Goal: Information Seeking & Learning: Learn about a topic

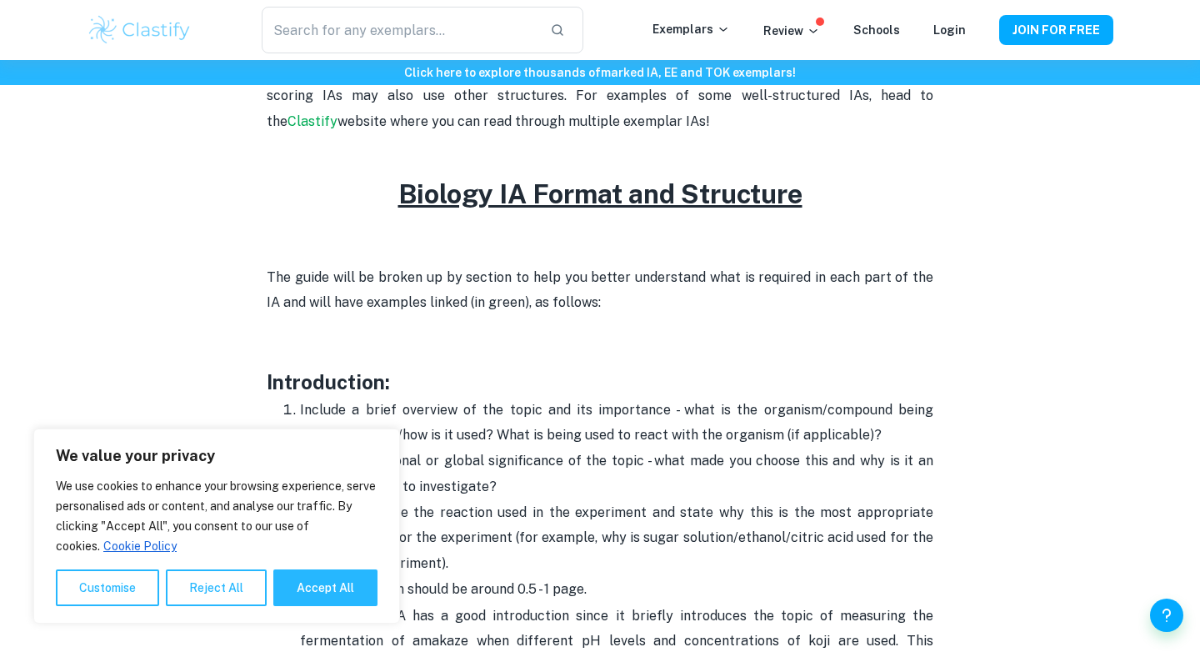
scroll to position [1030, 0]
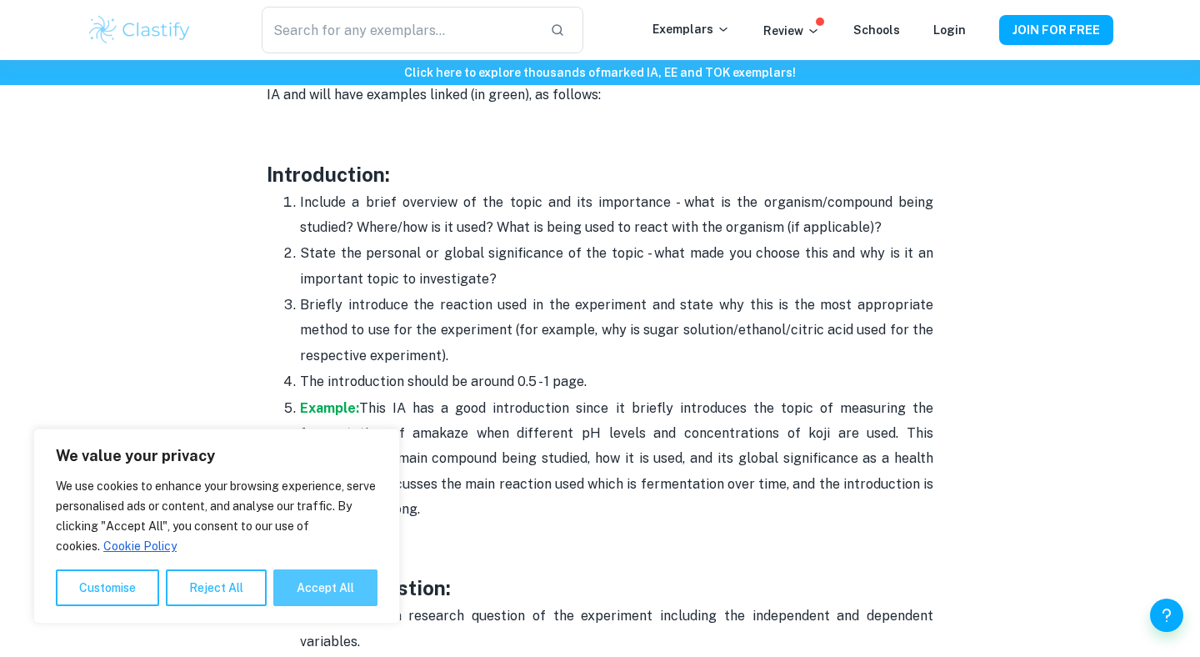
click at [346, 588] on button "Accept All" at bounding box center [325, 587] width 104 height 37
checkbox input "true"
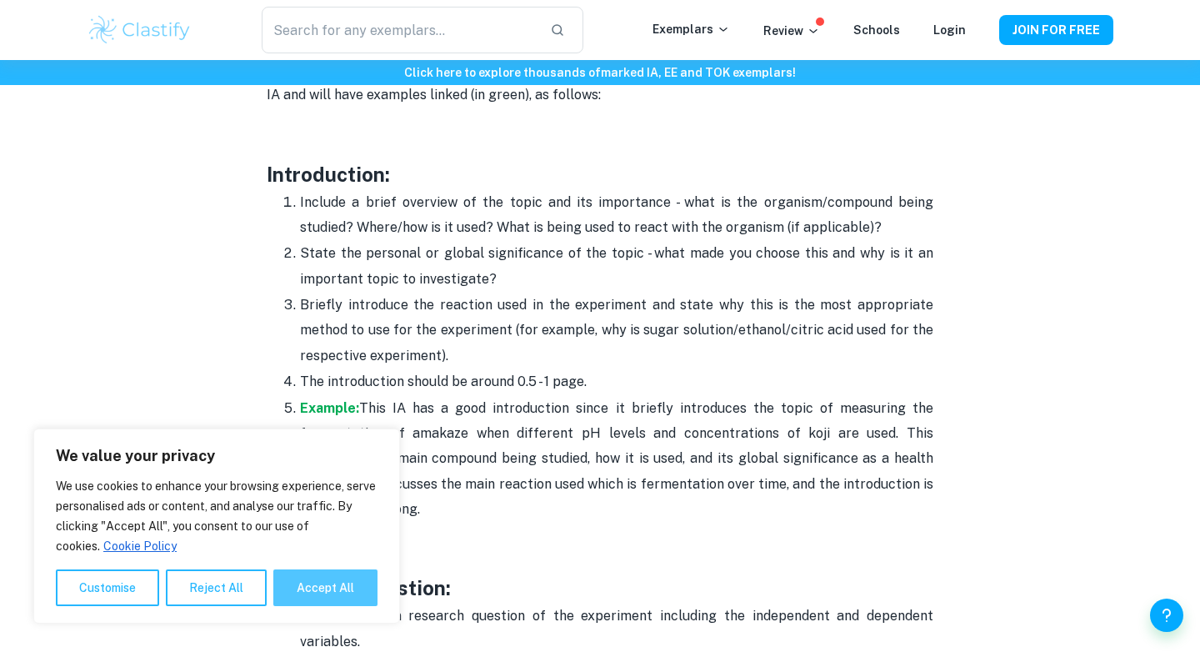
checkbox input "true"
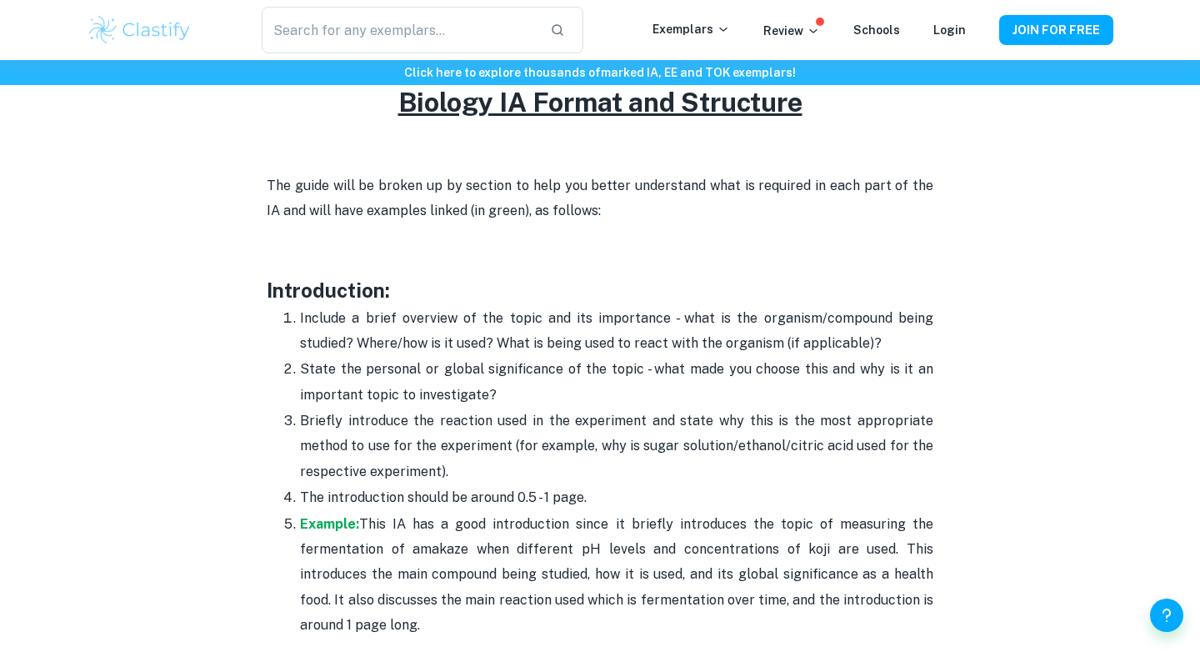
scroll to position [918, 0]
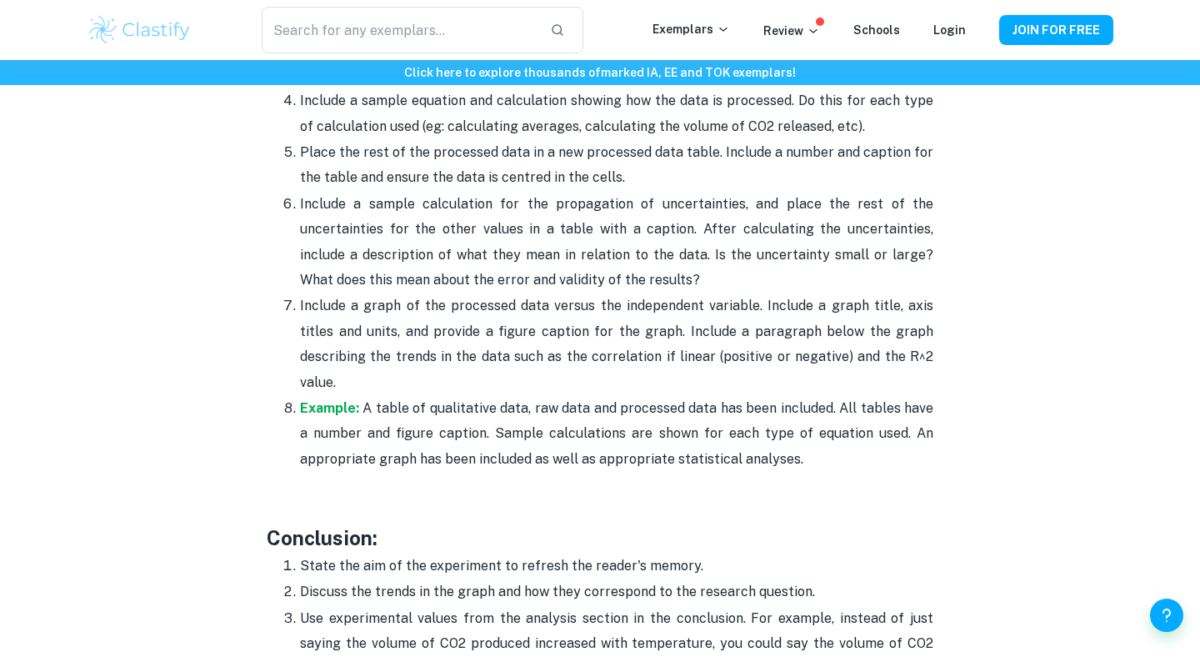
scroll to position [3991, 0]
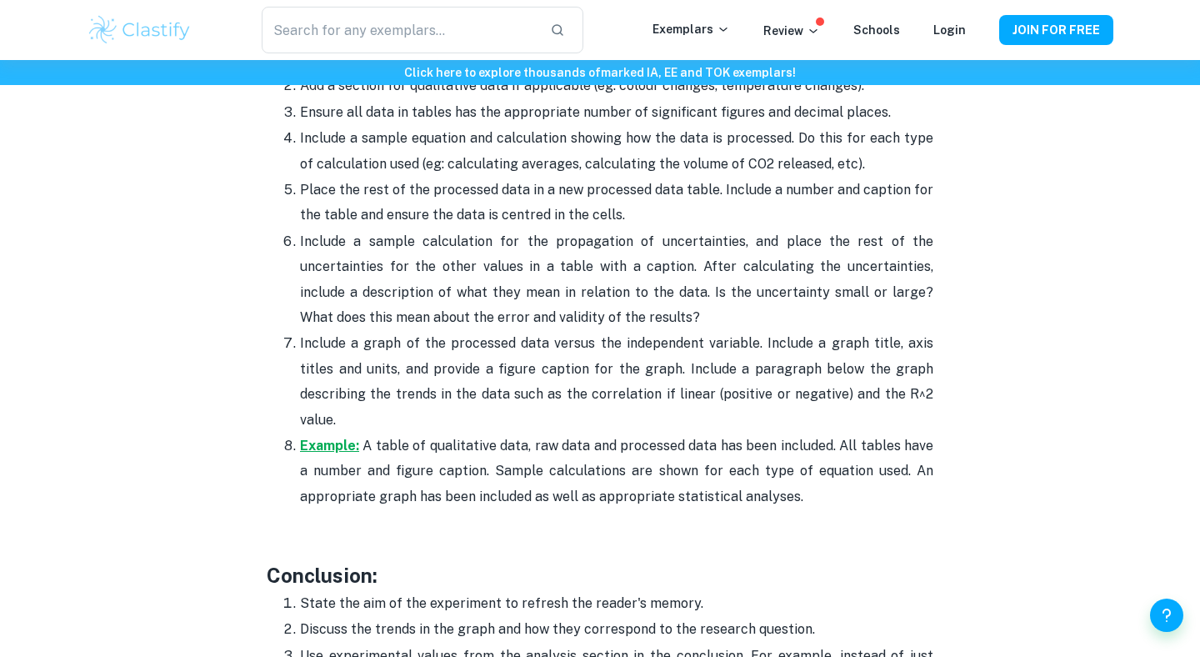
click at [342, 438] on strong "Example:" at bounding box center [329, 446] width 59 height 16
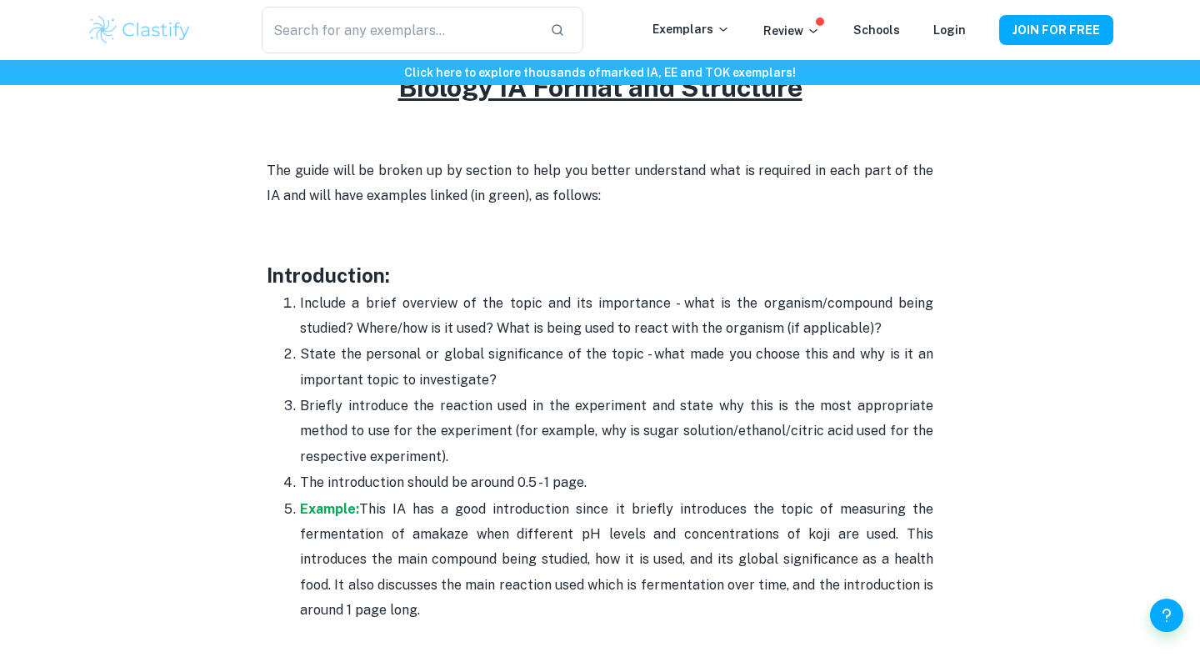
scroll to position [1144, 0]
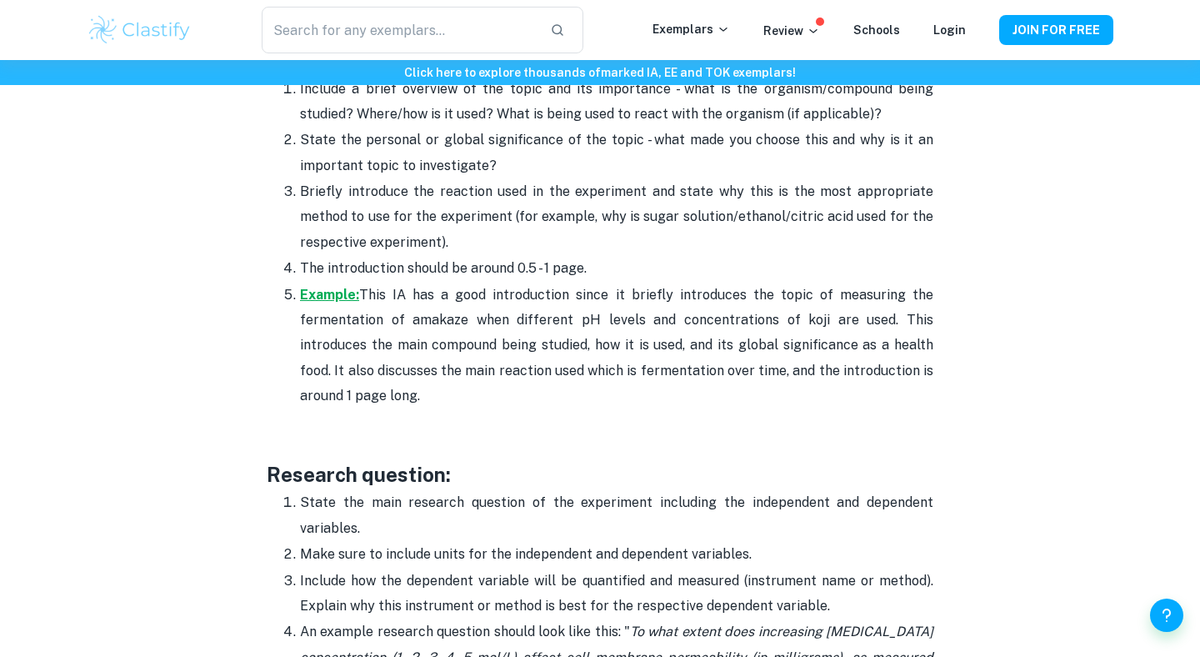
click at [328, 293] on strong "Example:" at bounding box center [329, 295] width 59 height 16
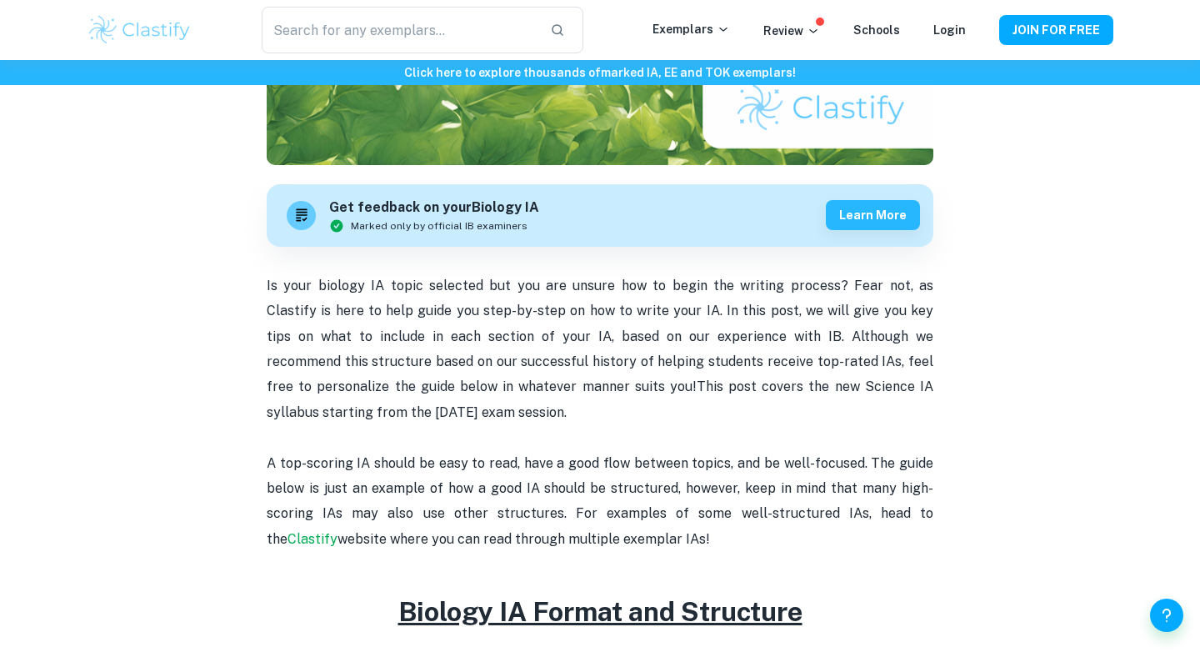
scroll to position [176, 0]
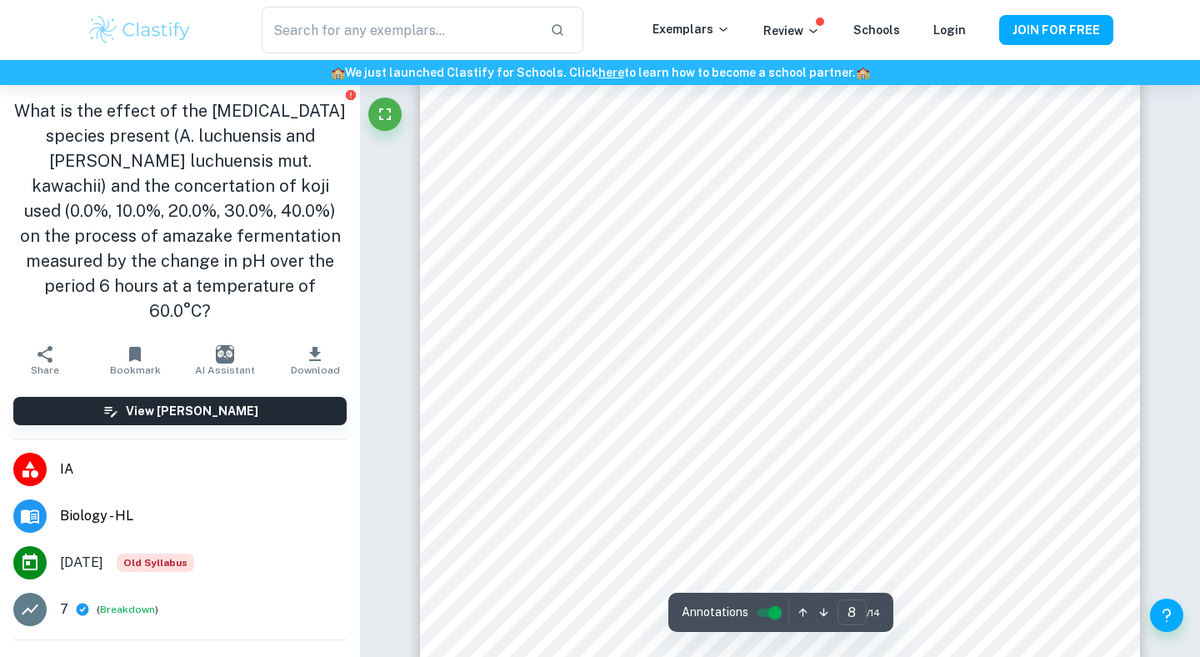
scroll to position [6868, 0]
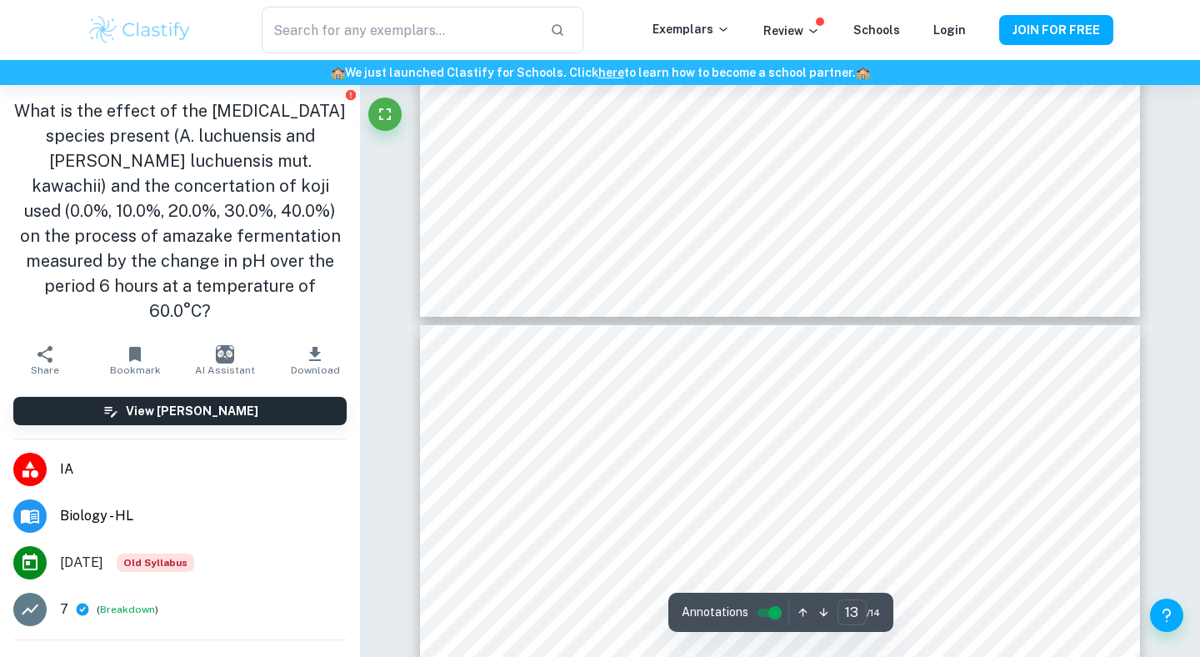
type input "12"
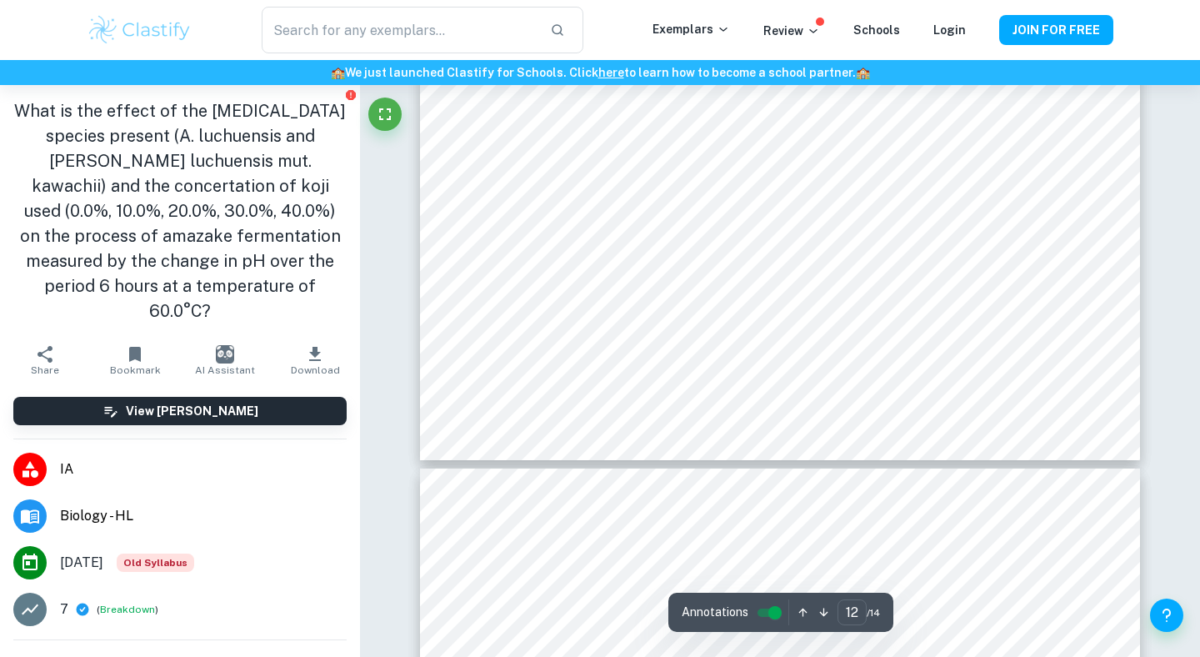
scroll to position [11267, 0]
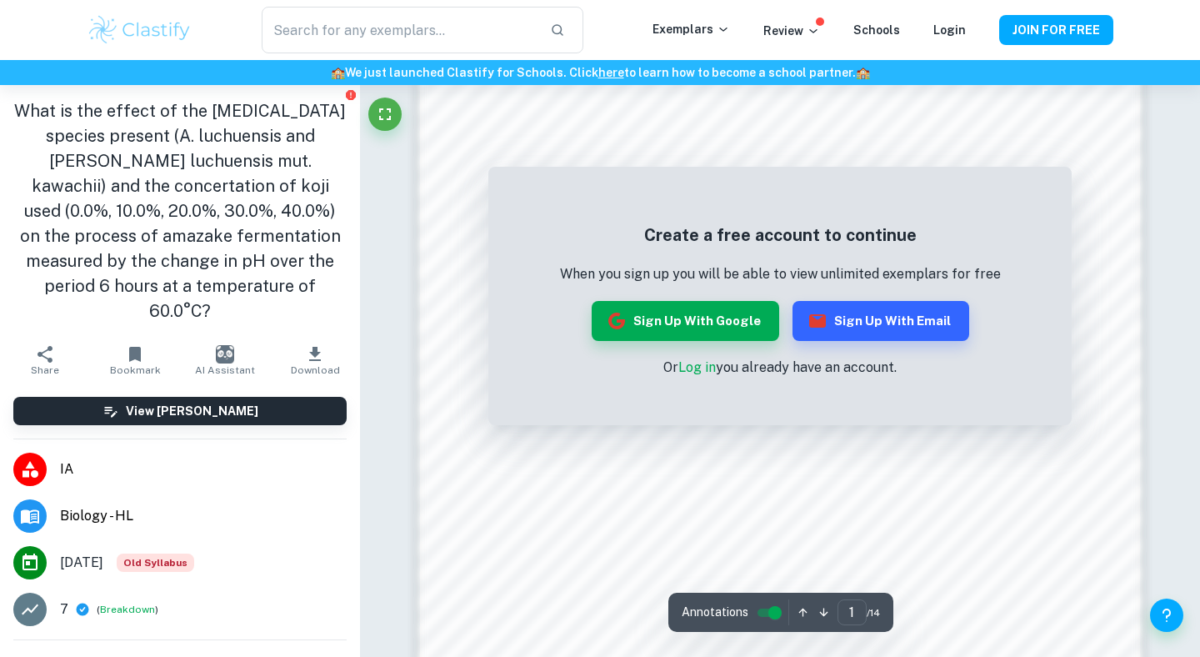
scroll to position [833, 0]
click at [701, 368] on link "Log in" at bounding box center [698, 367] width 38 height 16
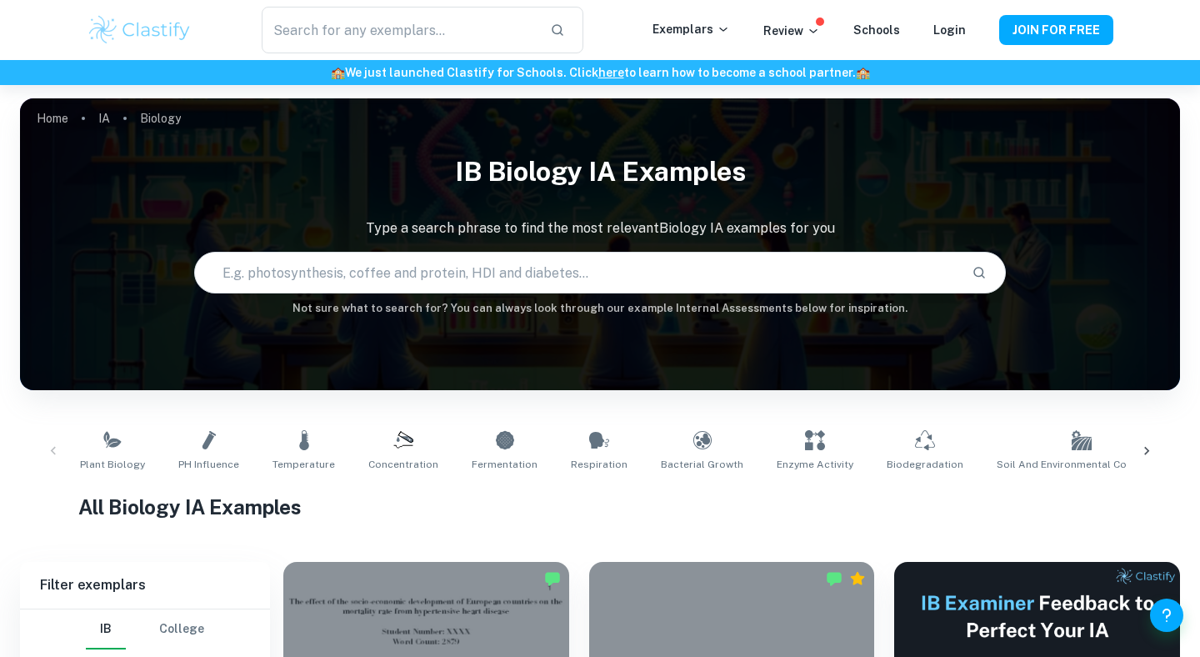
checkbox input "true"
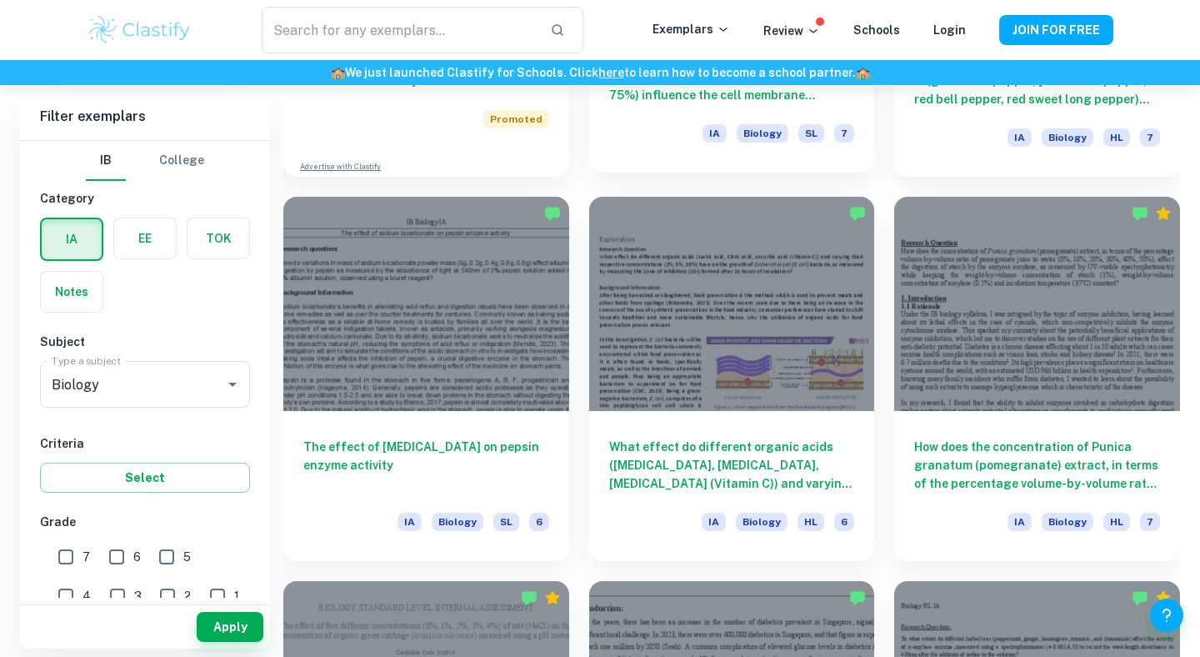
scroll to position [1991, 0]
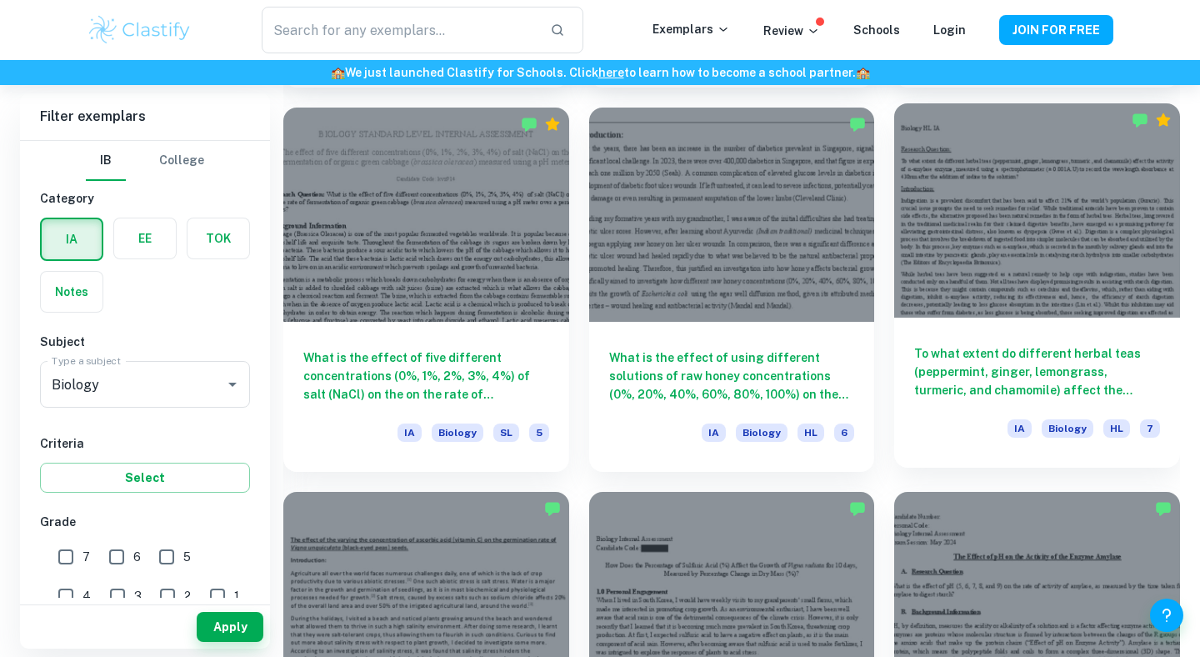
click at [1045, 260] on div at bounding box center [1037, 210] width 286 height 214
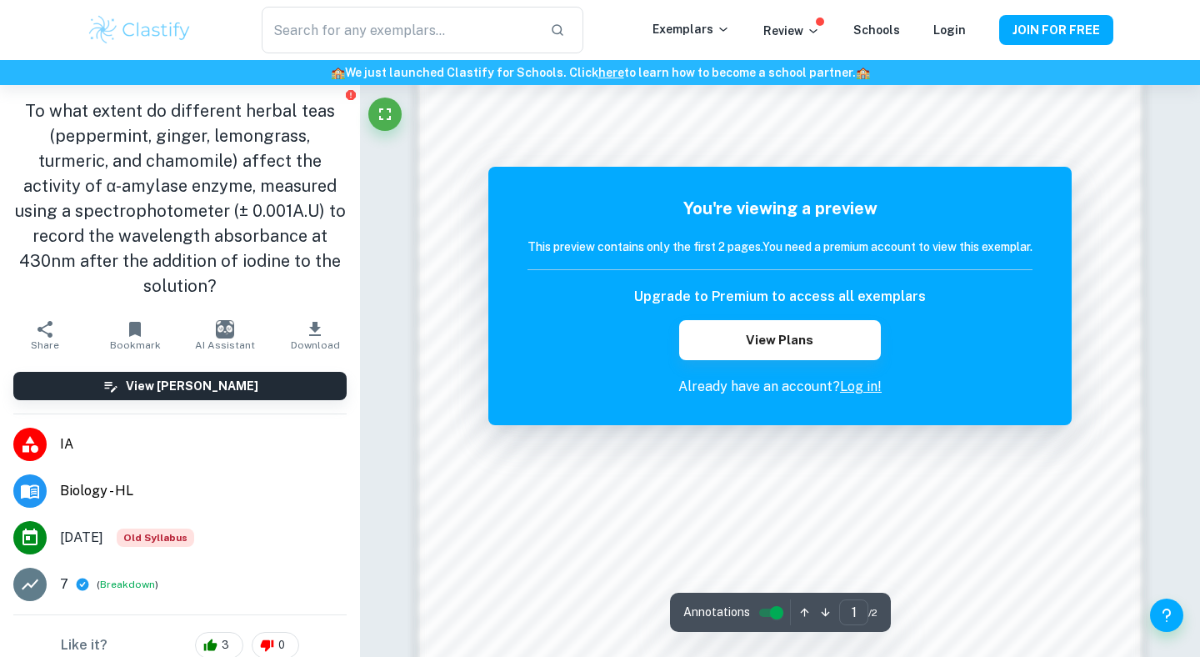
scroll to position [1432, 0]
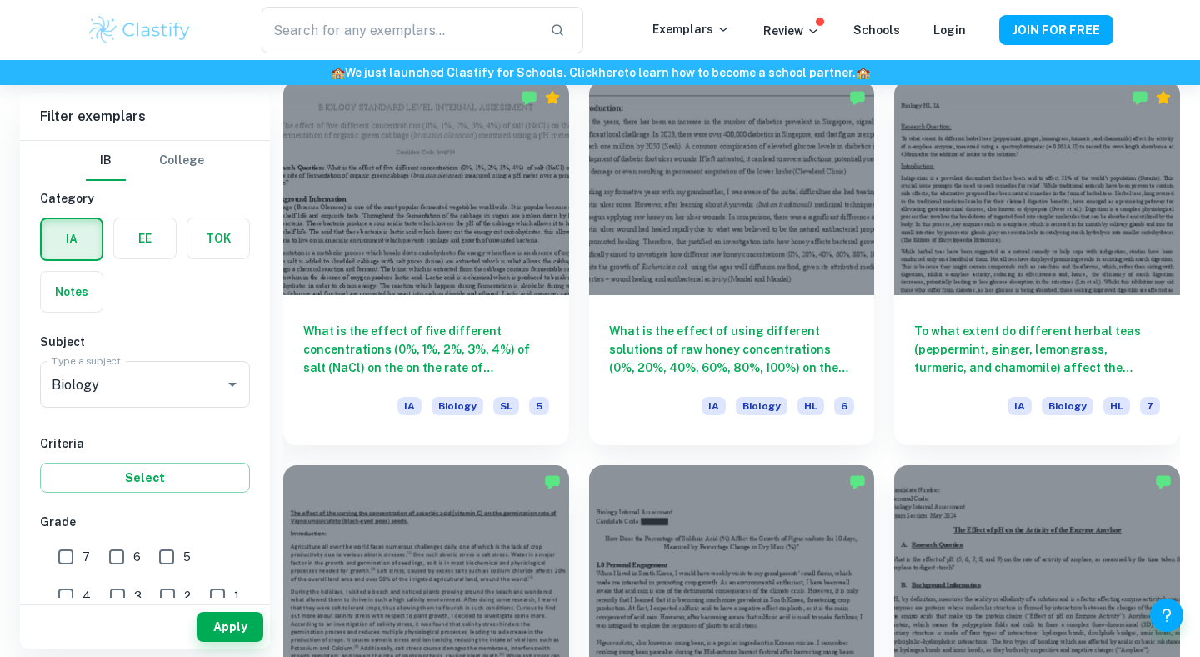
scroll to position [2017, 0]
click at [946, 39] on div "Login" at bounding box center [950, 30] width 33 height 20
click at [945, 35] on link "Login" at bounding box center [950, 29] width 33 height 13
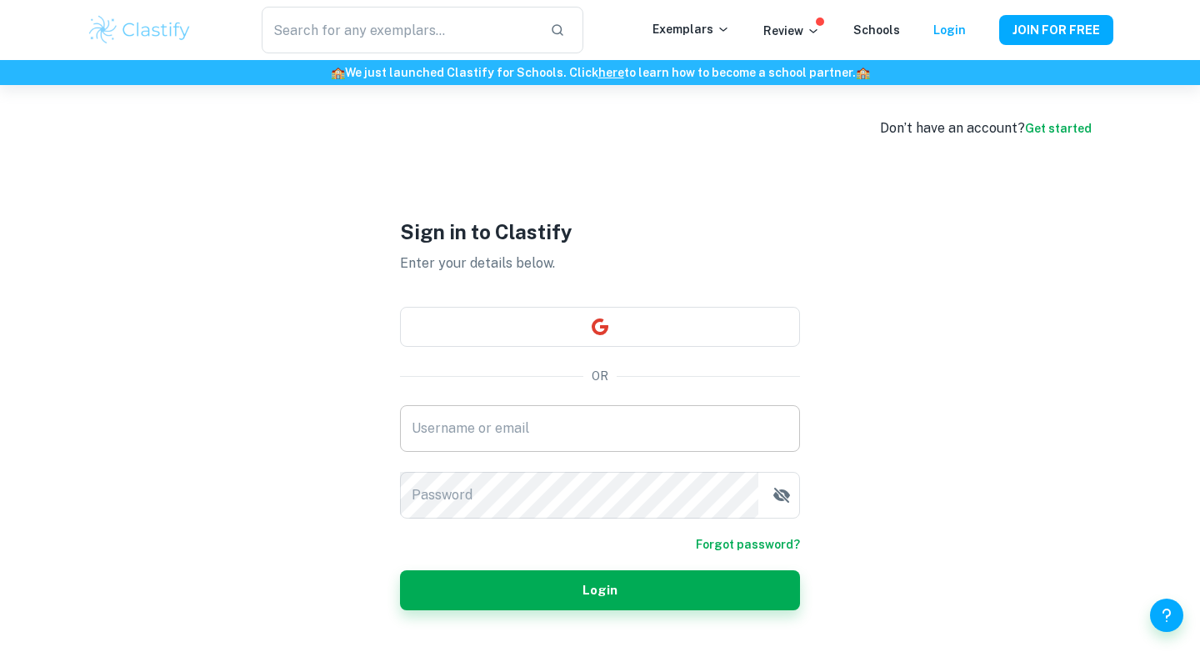
click at [590, 425] on input "Username or email" at bounding box center [600, 428] width 400 height 47
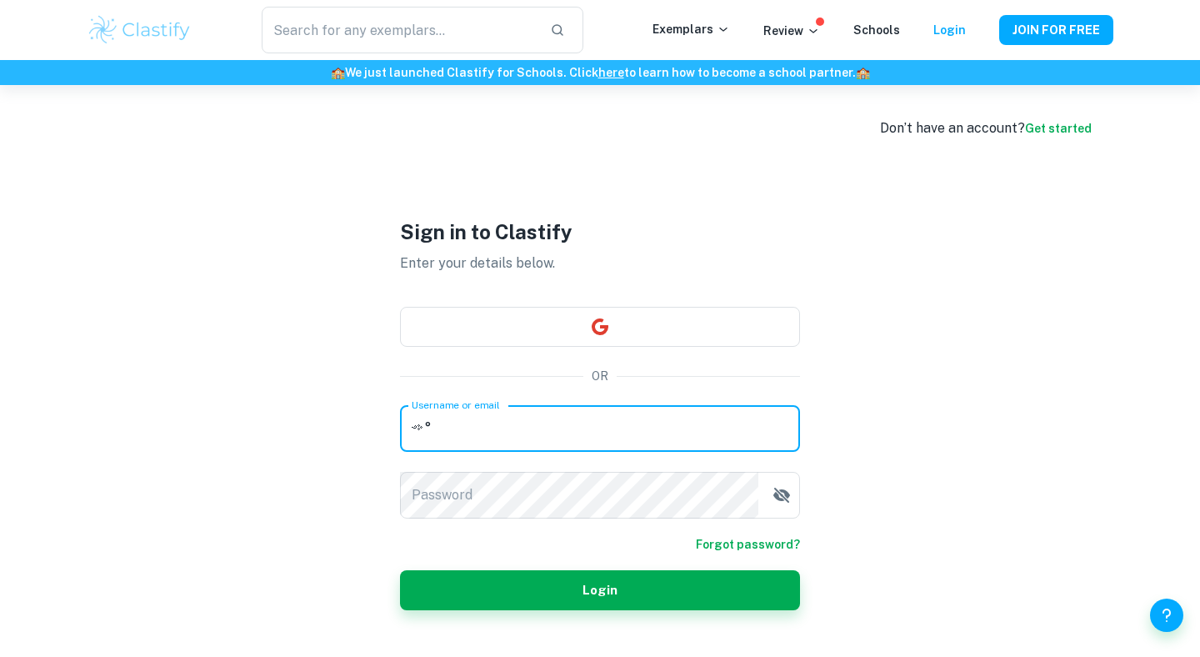
type input "༺"
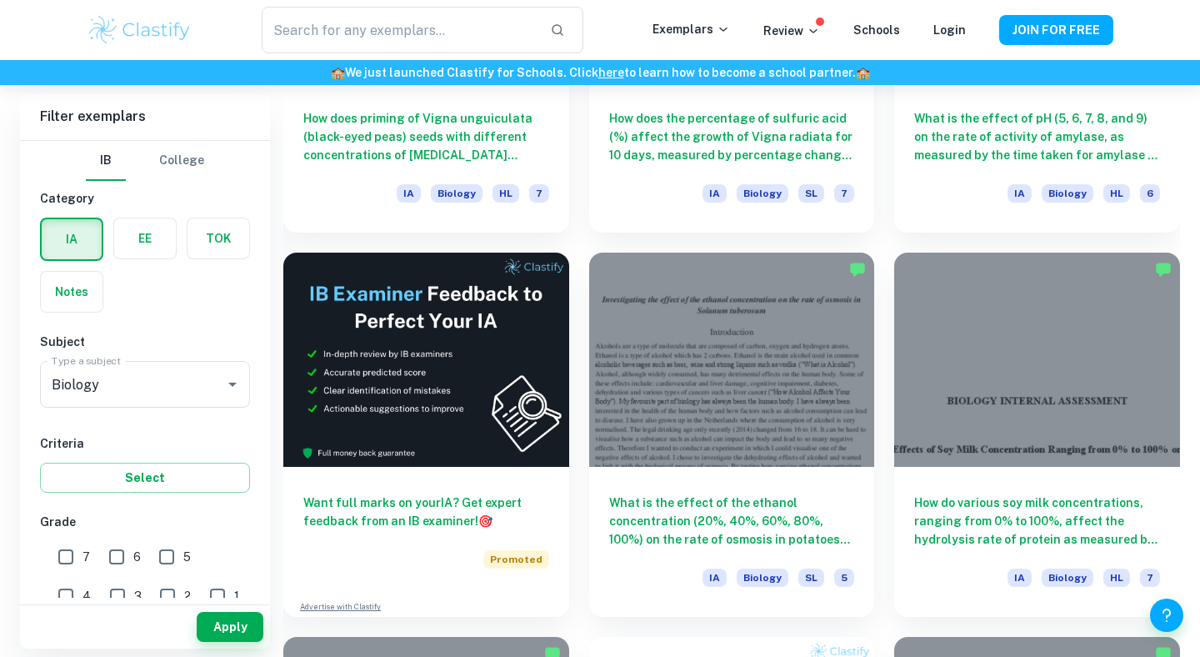
scroll to position [2795, 0]
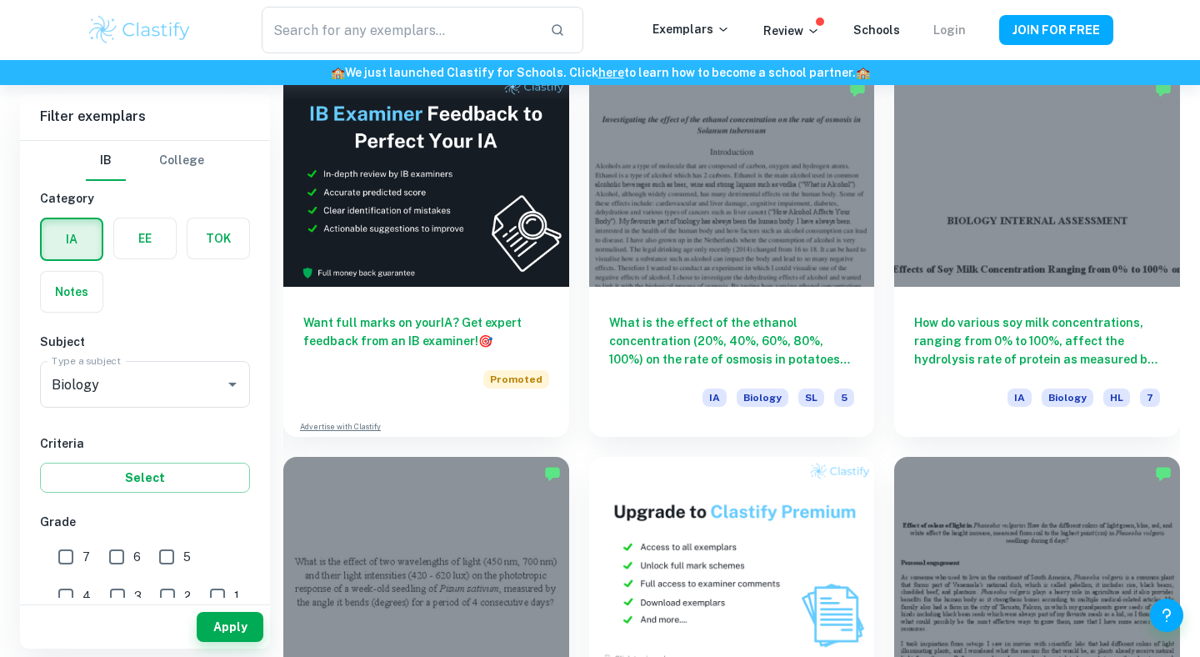
click at [950, 33] on link "Login" at bounding box center [950, 29] width 33 height 13
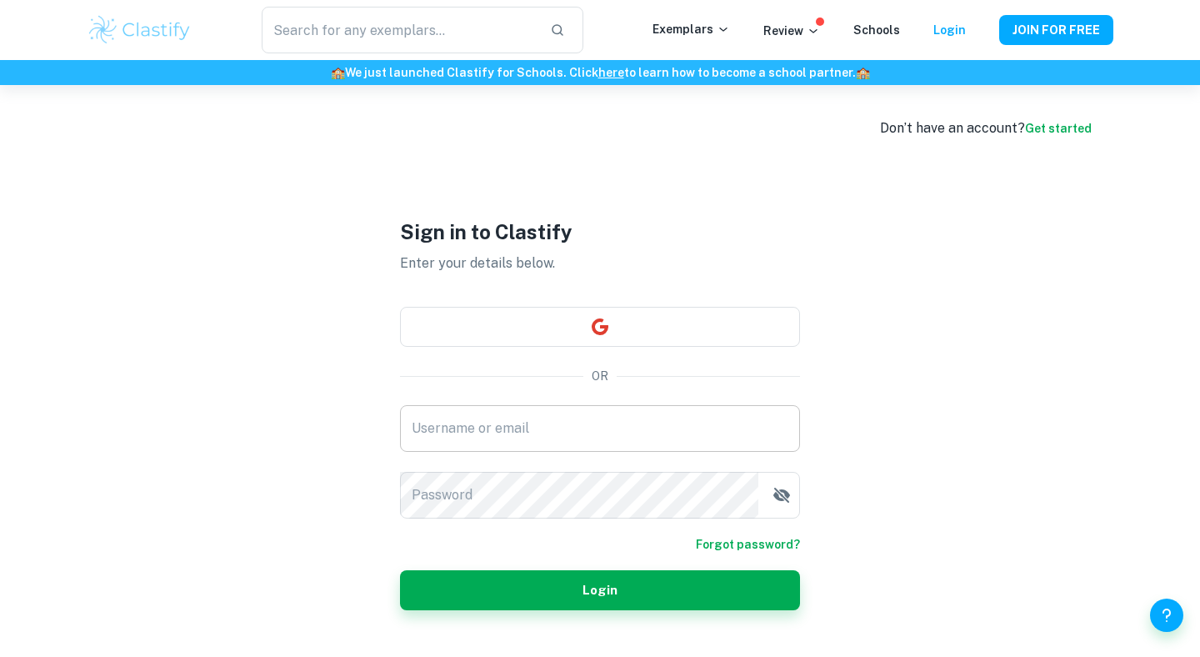
click at [618, 433] on input "Username or email" at bounding box center [600, 428] width 400 height 47
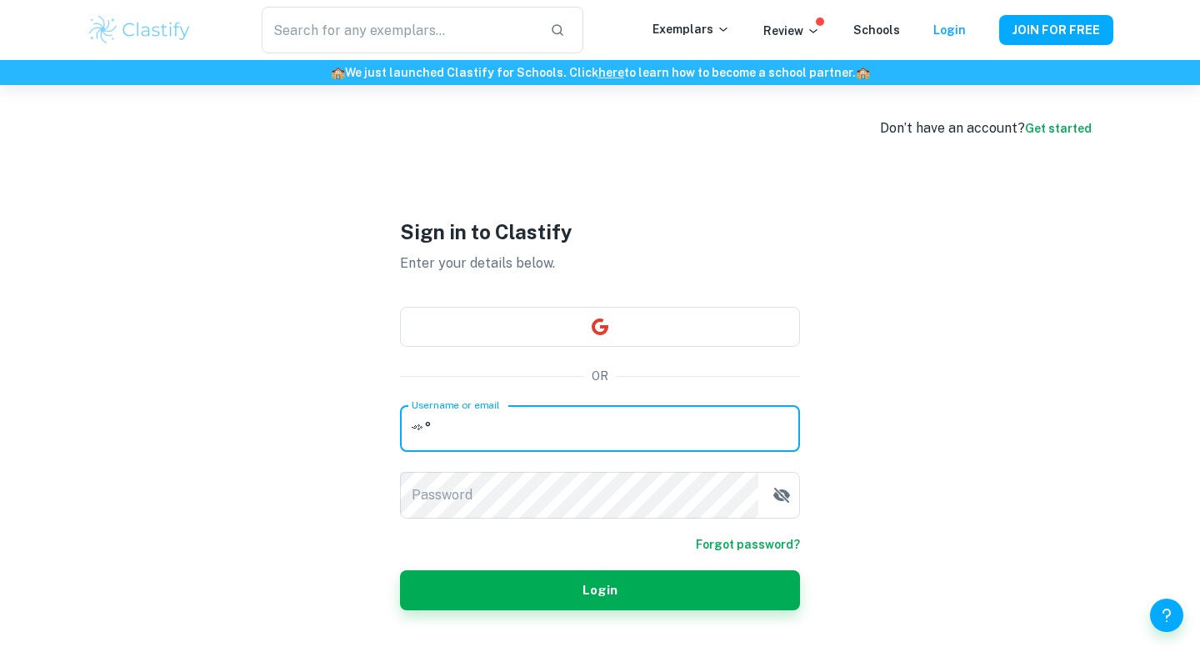
type input "༺"
drag, startPoint x: 513, startPoint y: 438, endPoint x: 531, endPoint y: 417, distance: 27.8
click at [531, 417] on input "༺°•𝗡ⲁ☥ə•°ᴮᵒˢˢ°༻" at bounding box center [600, 428] width 400 height 47
drag, startPoint x: 533, startPoint y: 428, endPoint x: 467, endPoint y: 428, distance: 65.9
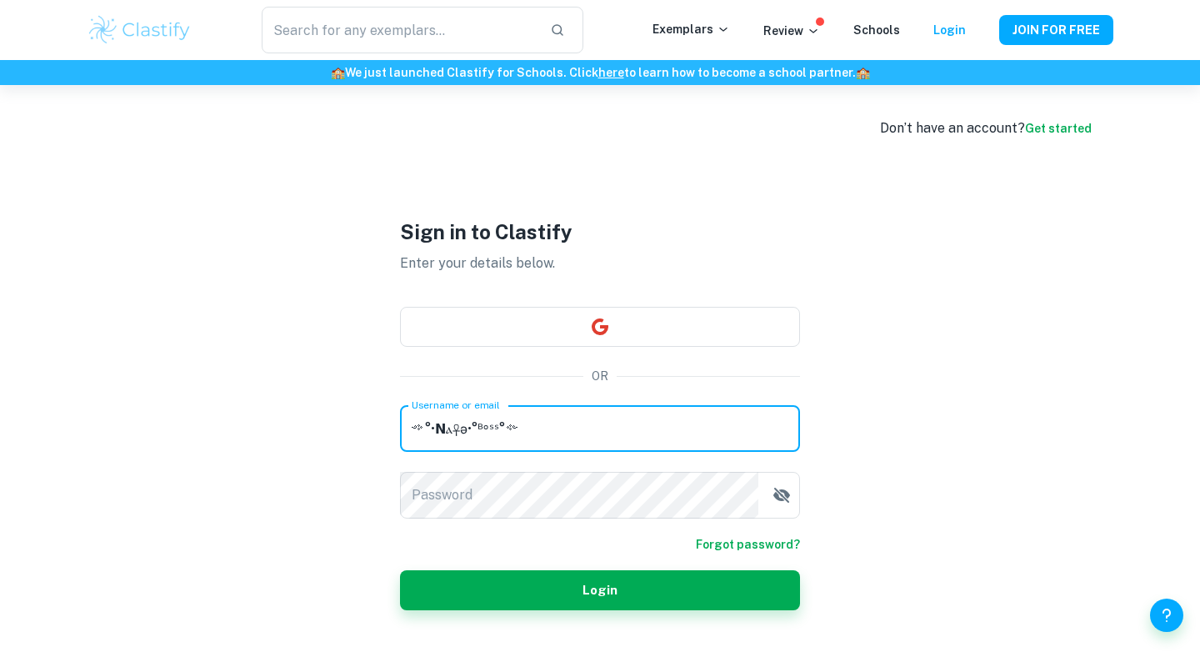
click at [470, 428] on input "༺°•𝗡ⲁ☥ə•°ᴮᵒˢˢ°༻" at bounding box center [600, 428] width 400 height 47
type input "༺"
type input "nate.li0138@gmail.com"
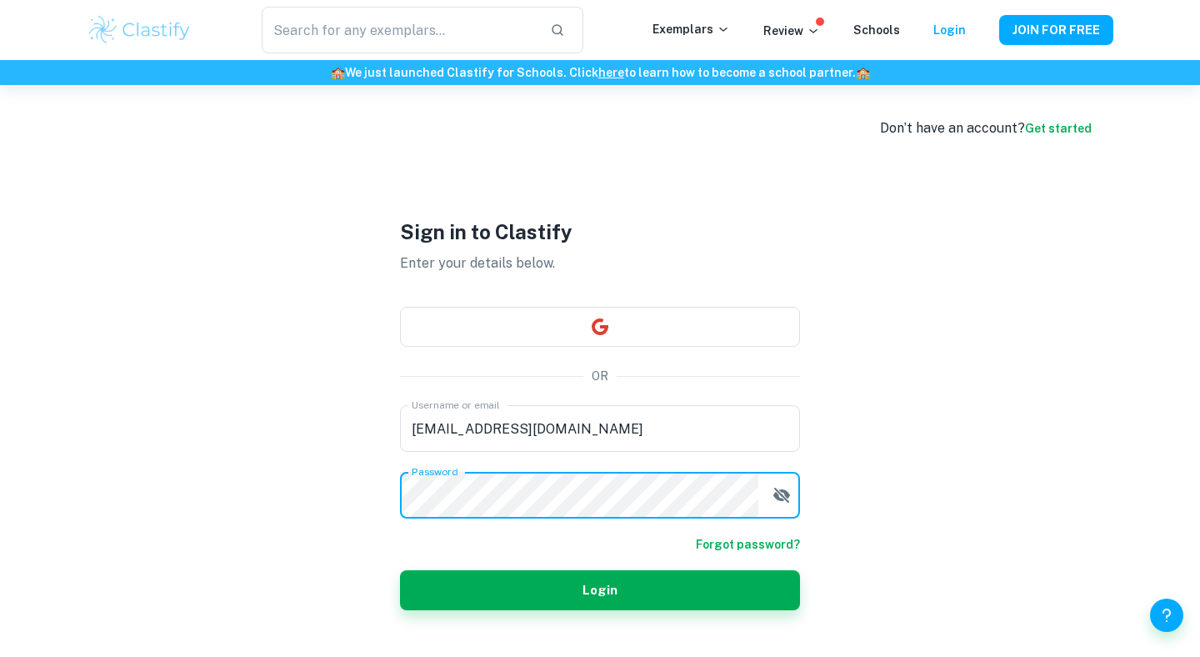
click at [400, 570] on button "Login" at bounding box center [600, 590] width 400 height 40
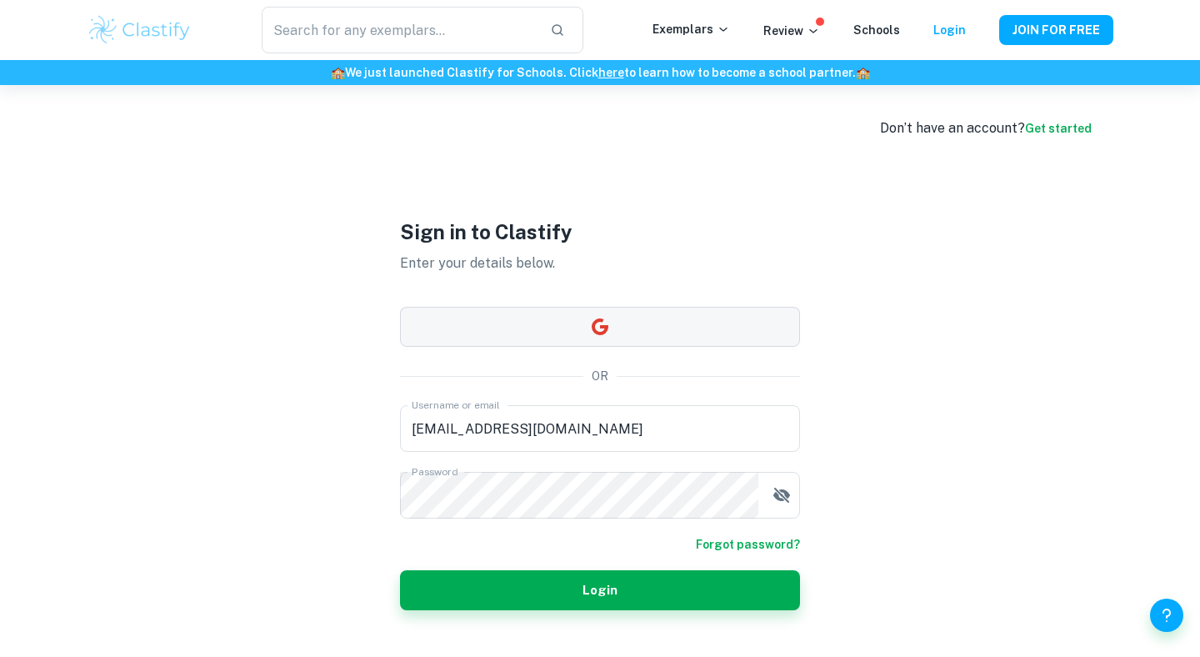
click at [581, 282] on div "Sign in to Clastify Enter your details below. OR Username or email nate.li0138@…" at bounding box center [600, 413] width 400 height 657
click at [574, 313] on button "button" at bounding box center [600, 327] width 400 height 40
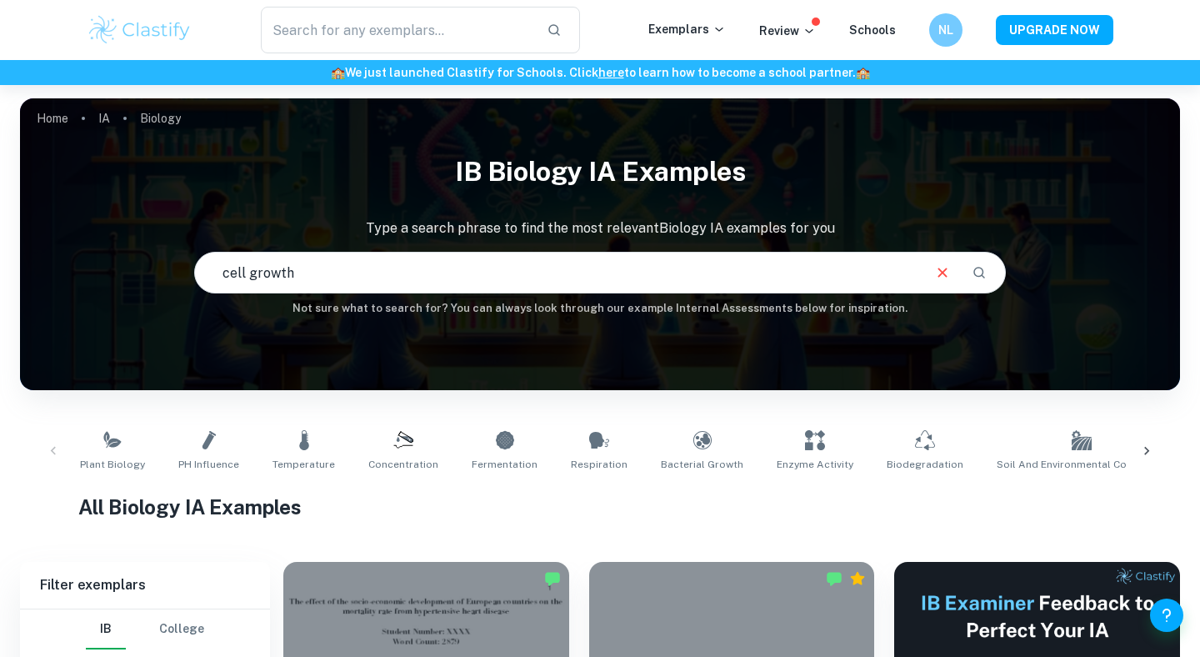
type input "cell growth"
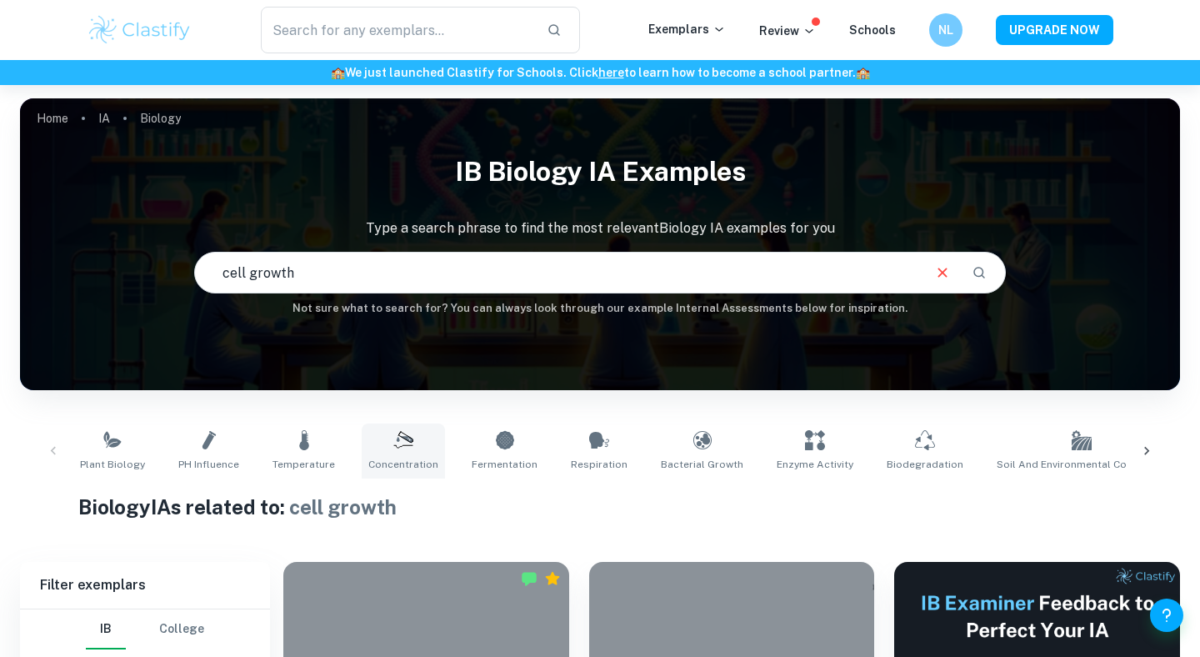
scroll to position [427, 0]
